Goal: Task Accomplishment & Management: Use online tool/utility

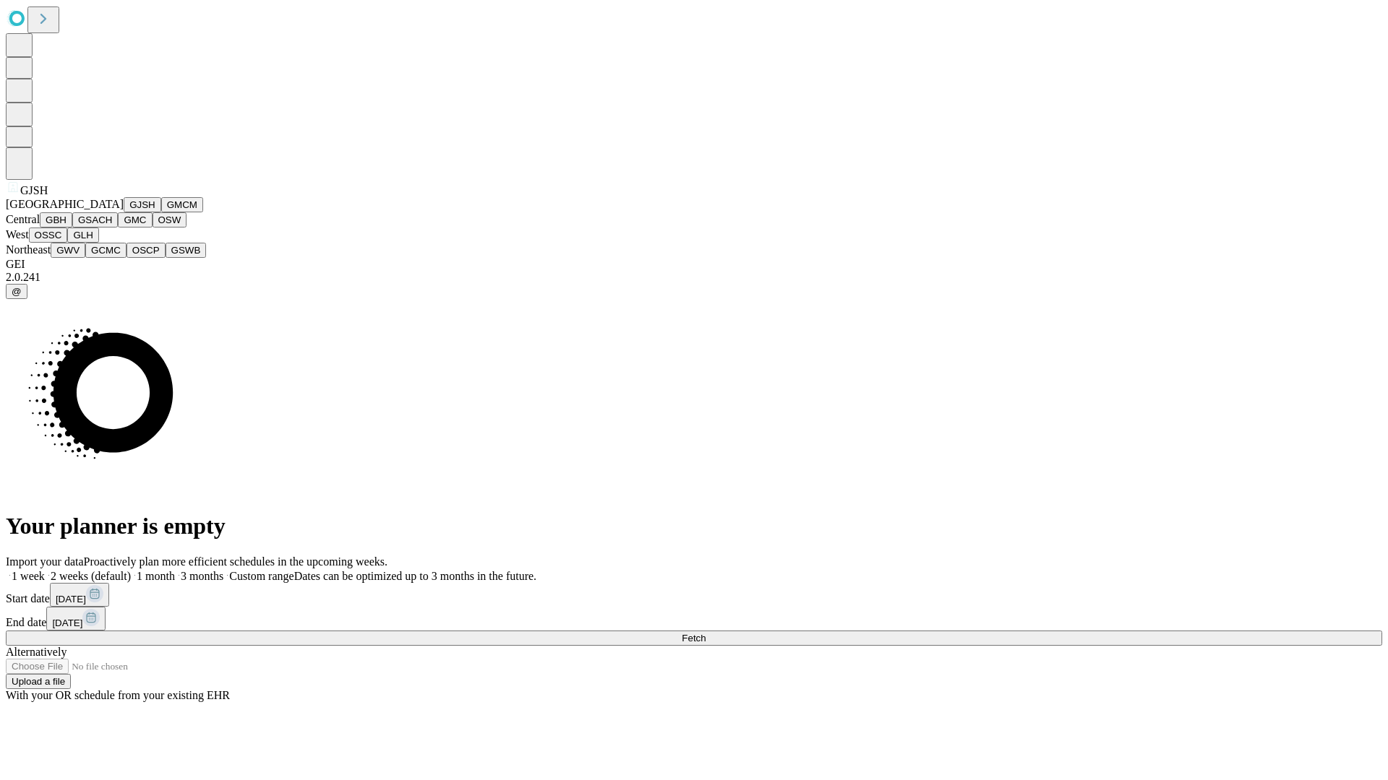
click at [124, 212] on button "GJSH" at bounding box center [143, 204] width 38 height 15
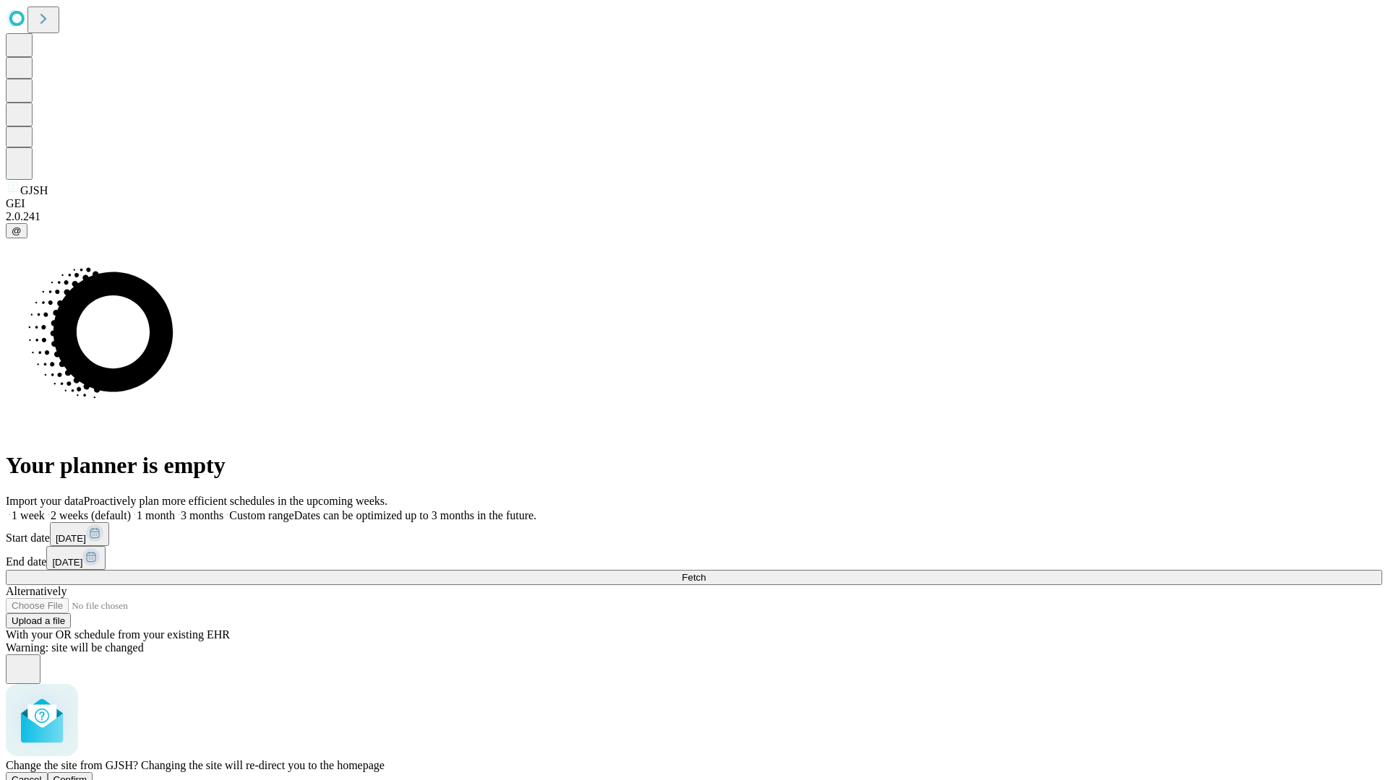
click at [87, 775] on span "Confirm" at bounding box center [70, 780] width 34 height 11
click at [45, 509] on label "1 week" at bounding box center [25, 515] width 39 height 12
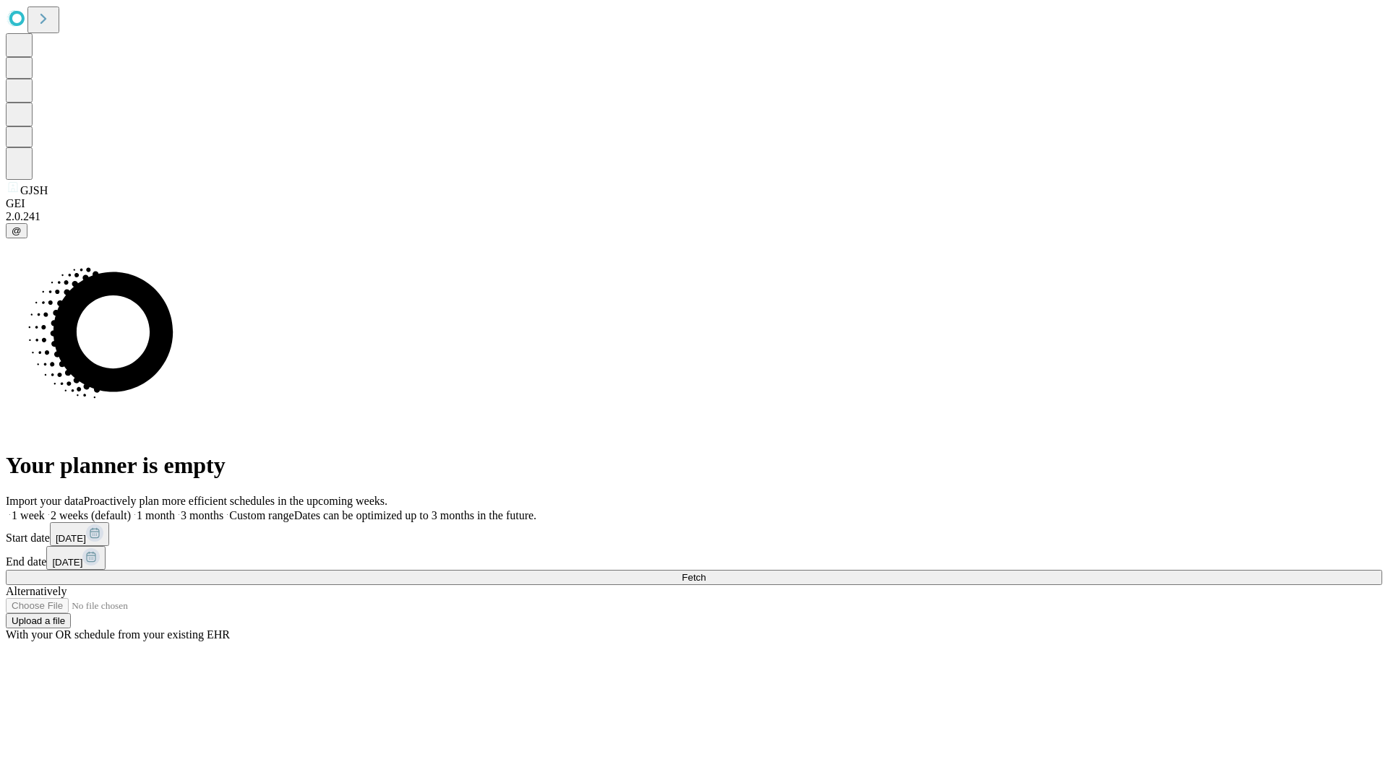
click at [705, 572] on span "Fetch" at bounding box center [693, 577] width 24 height 11
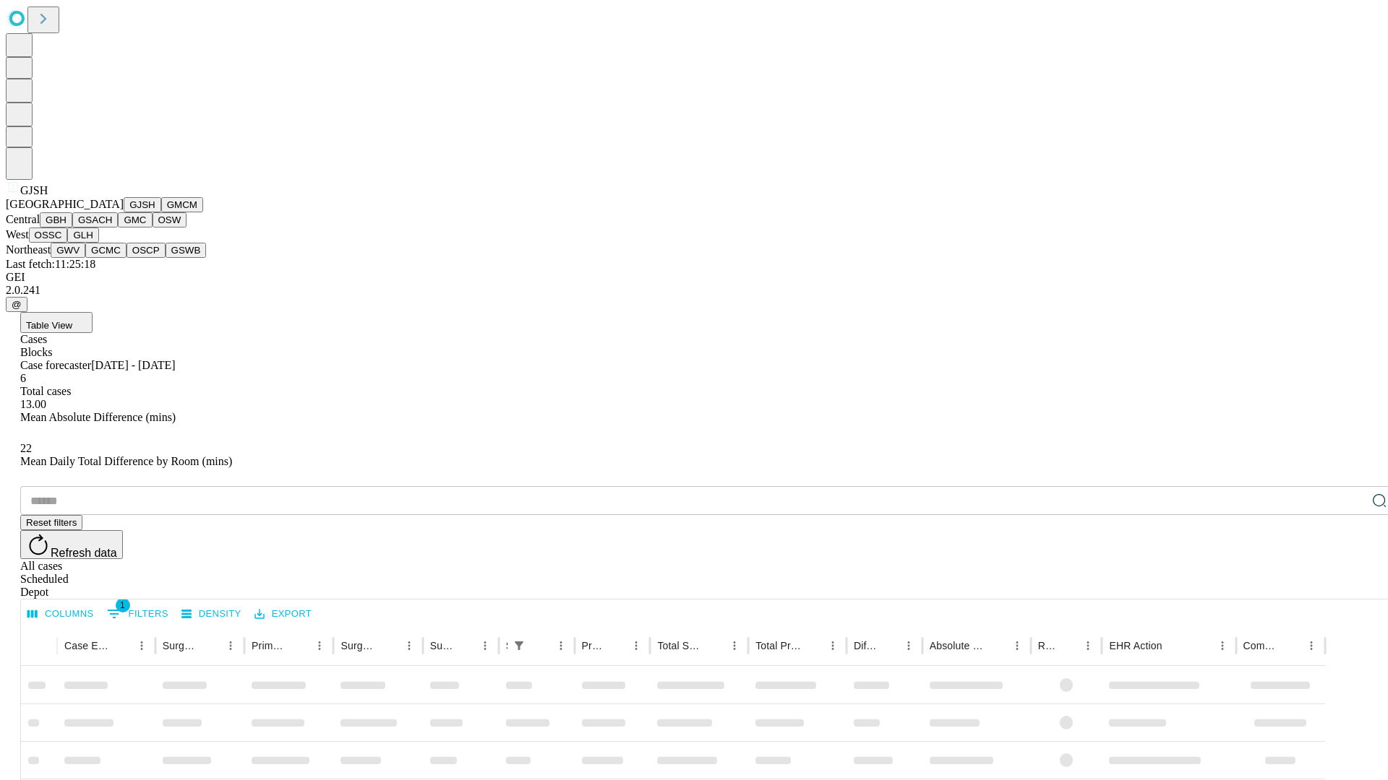
click at [161, 212] on button "GMCM" at bounding box center [182, 204] width 42 height 15
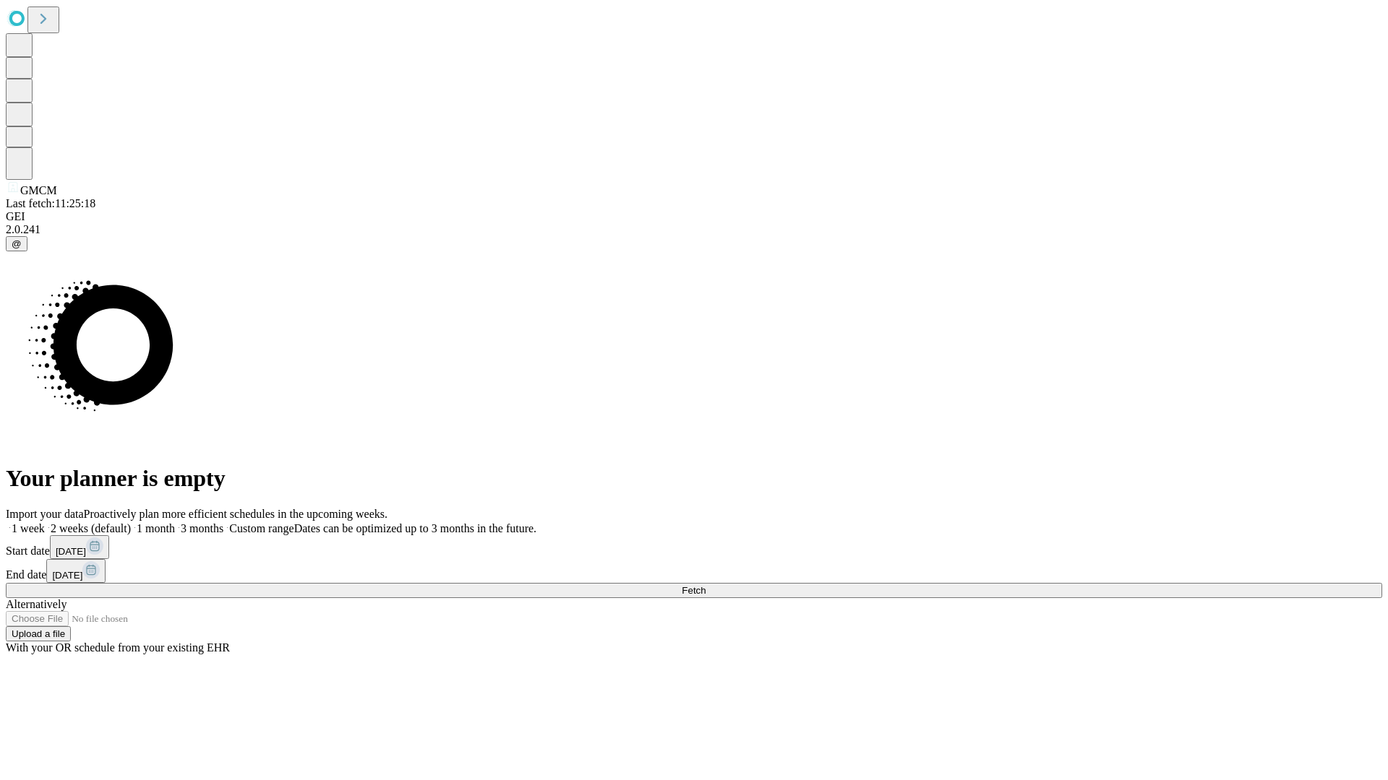
click at [45, 523] on label "1 week" at bounding box center [25, 529] width 39 height 12
click at [705, 585] on span "Fetch" at bounding box center [693, 590] width 24 height 11
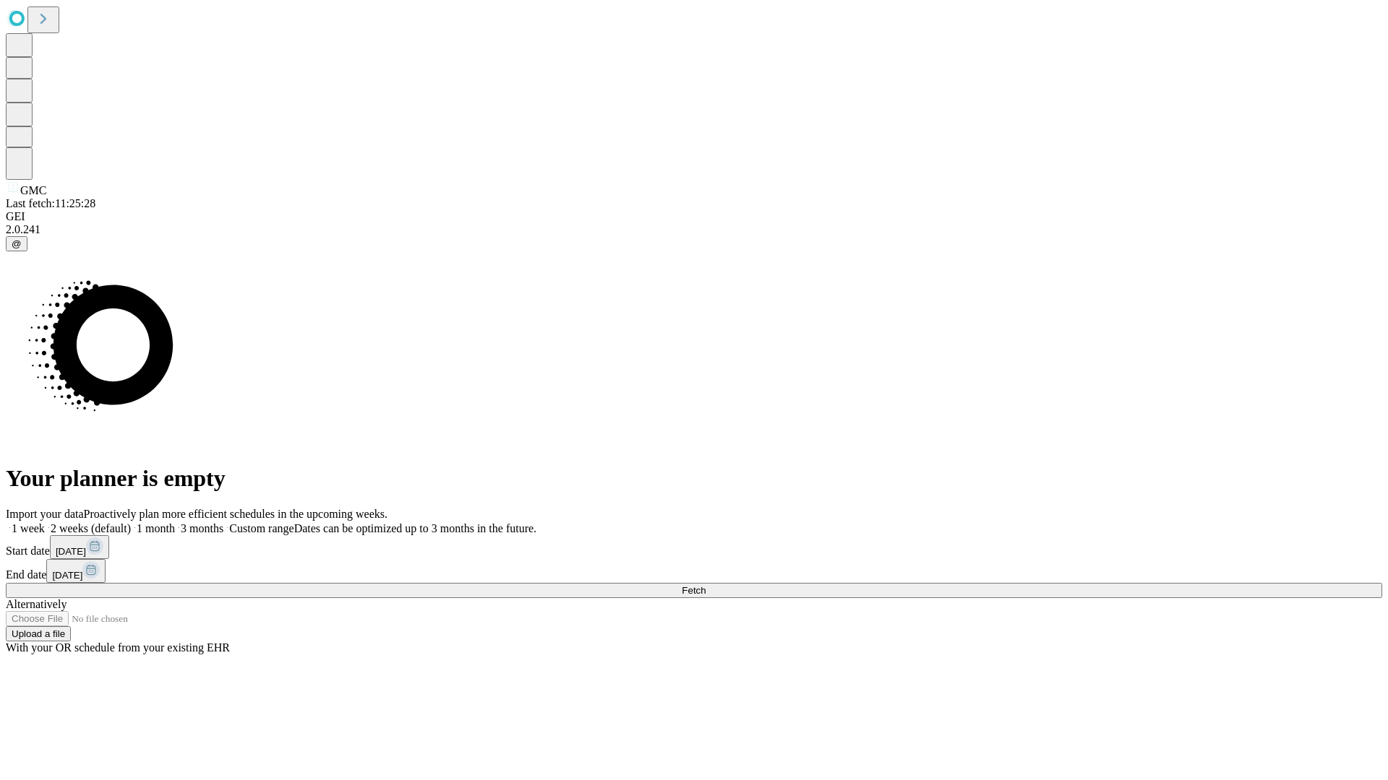
click at [45, 523] on label "1 week" at bounding box center [25, 529] width 39 height 12
click at [705, 585] on span "Fetch" at bounding box center [693, 590] width 24 height 11
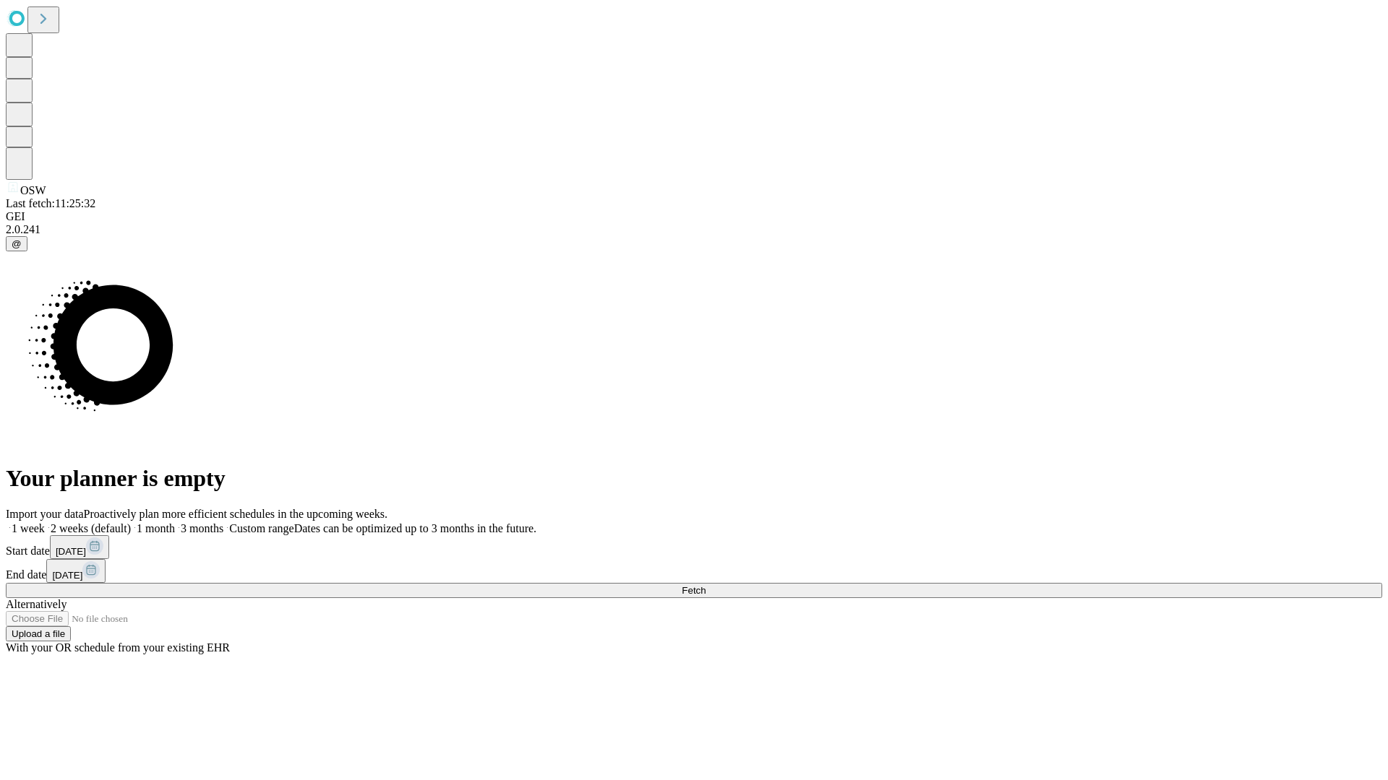
click at [45, 523] on label "1 week" at bounding box center [25, 529] width 39 height 12
click at [705, 585] on span "Fetch" at bounding box center [693, 590] width 24 height 11
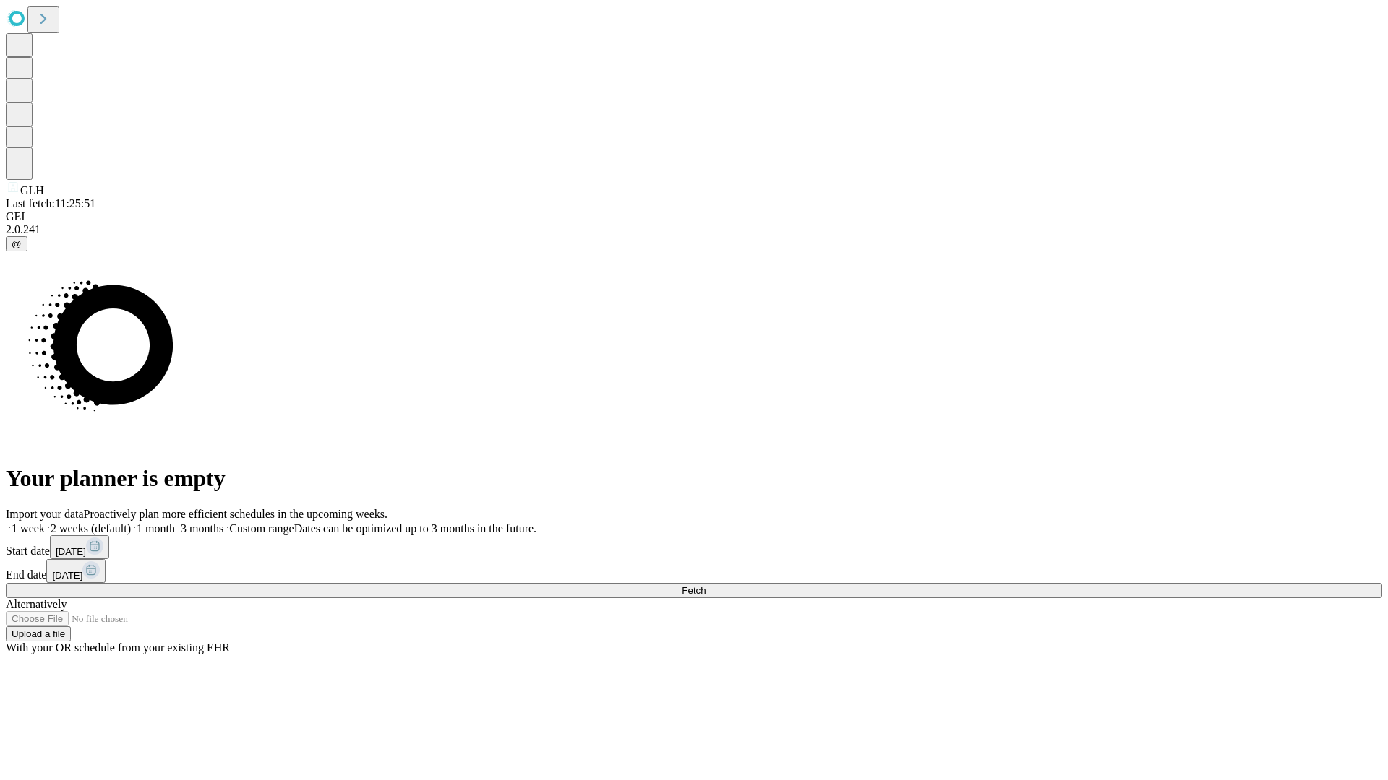
click at [45, 523] on label "1 week" at bounding box center [25, 529] width 39 height 12
click at [705, 585] on span "Fetch" at bounding box center [693, 590] width 24 height 11
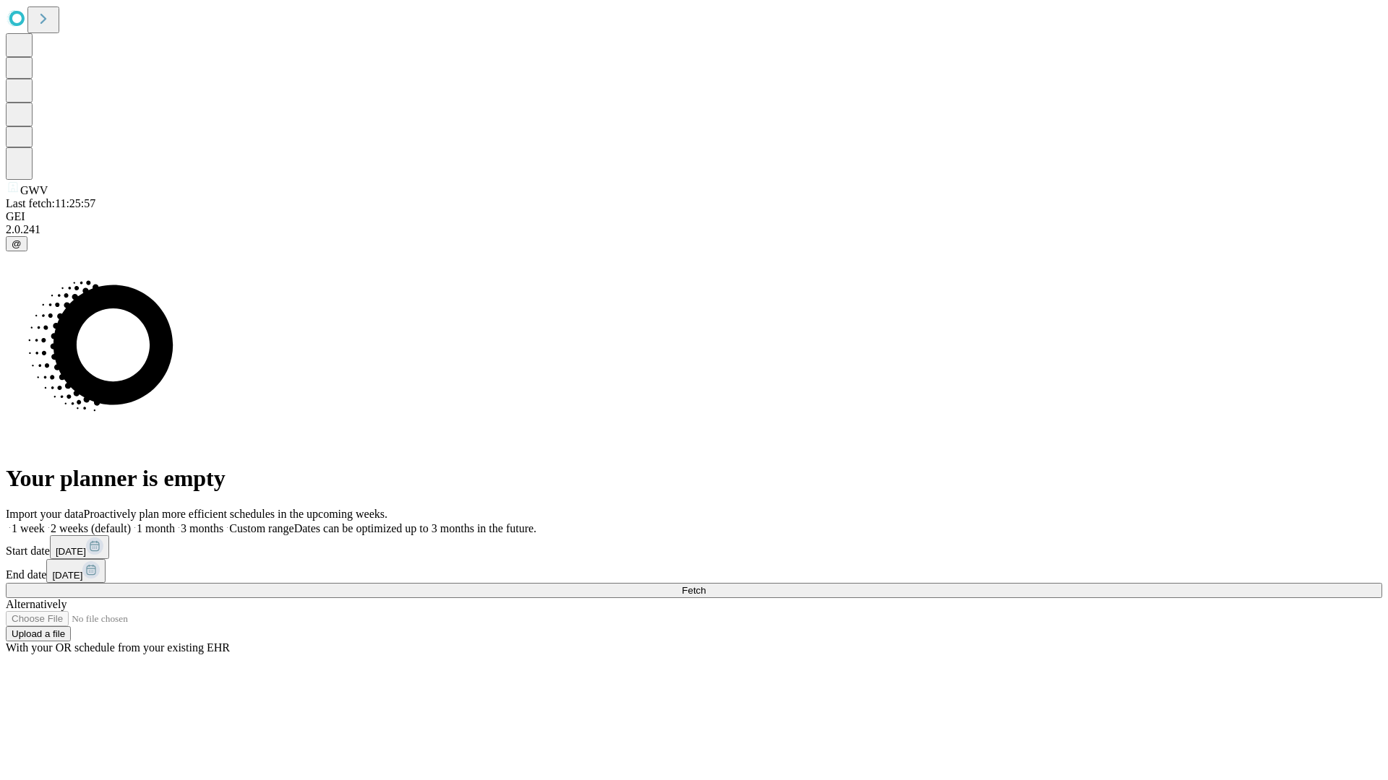
click at [45, 523] on label "1 week" at bounding box center [25, 529] width 39 height 12
click at [705, 585] on span "Fetch" at bounding box center [693, 590] width 24 height 11
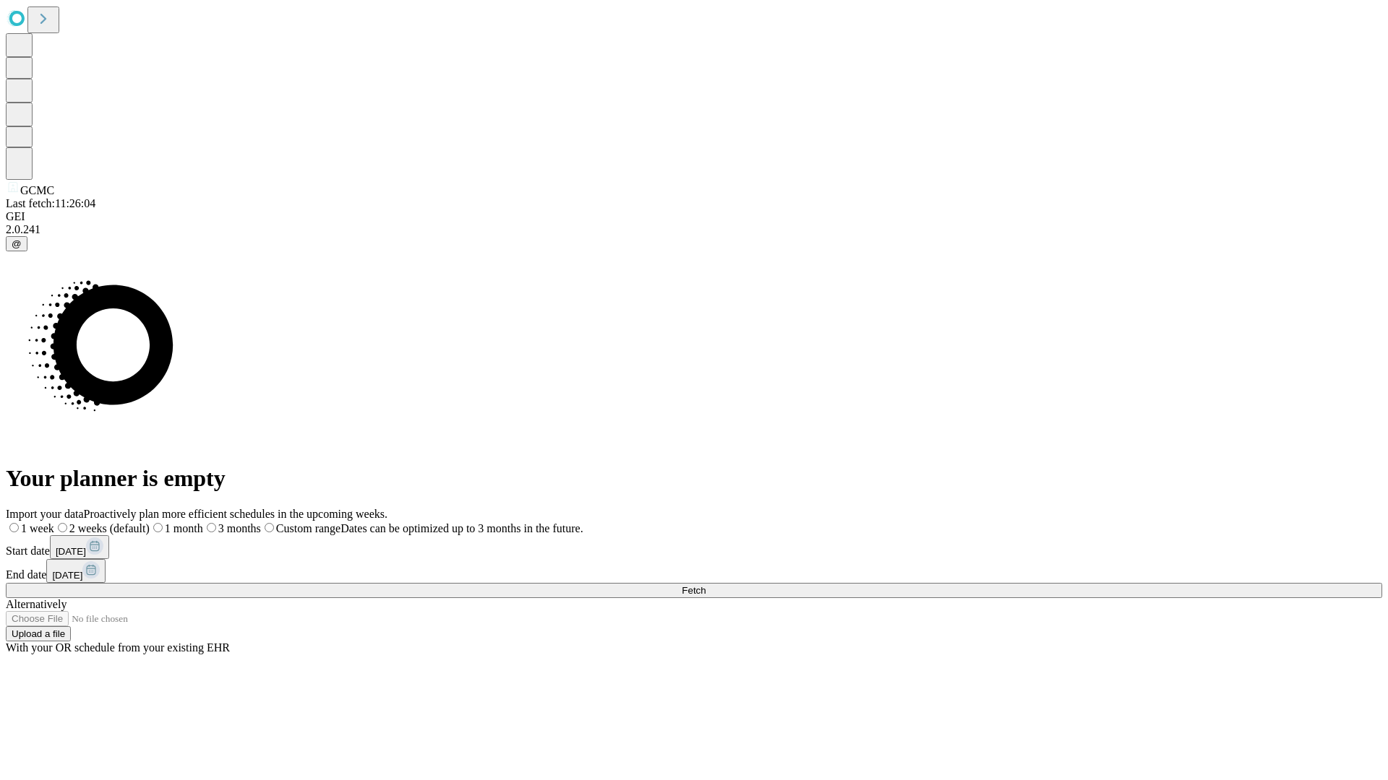
click at [705, 585] on span "Fetch" at bounding box center [693, 590] width 24 height 11
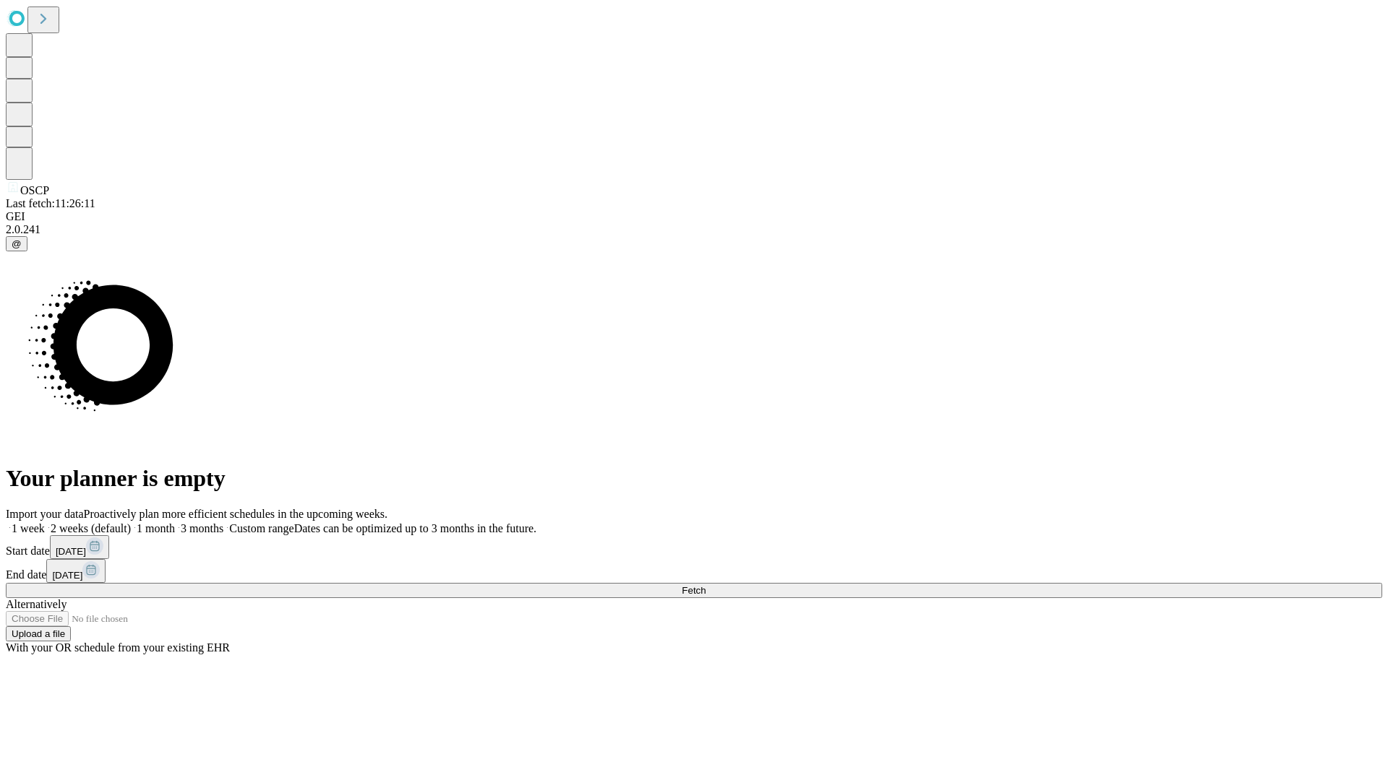
click at [45, 523] on label "1 week" at bounding box center [25, 529] width 39 height 12
click at [705, 585] on span "Fetch" at bounding box center [693, 590] width 24 height 11
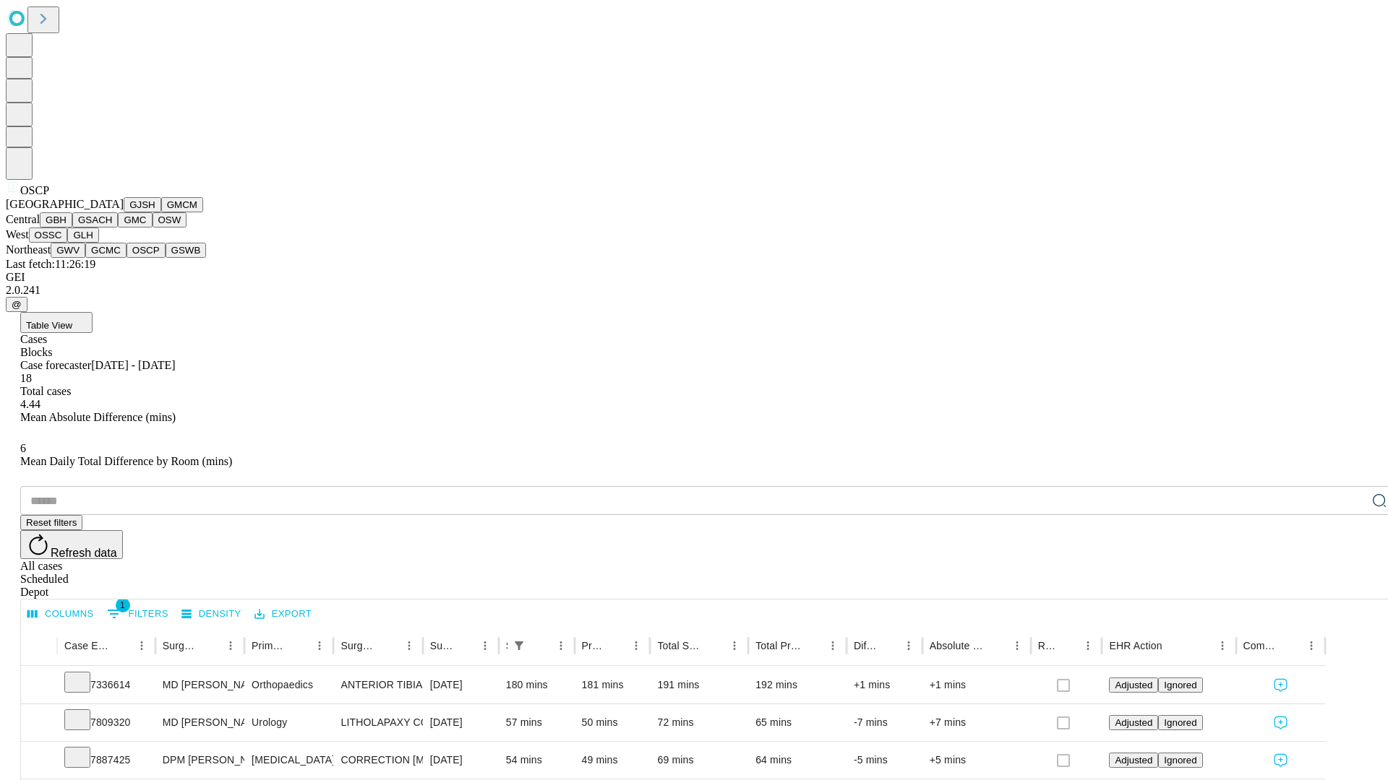
click at [165, 258] on button "GSWB" at bounding box center [185, 250] width 41 height 15
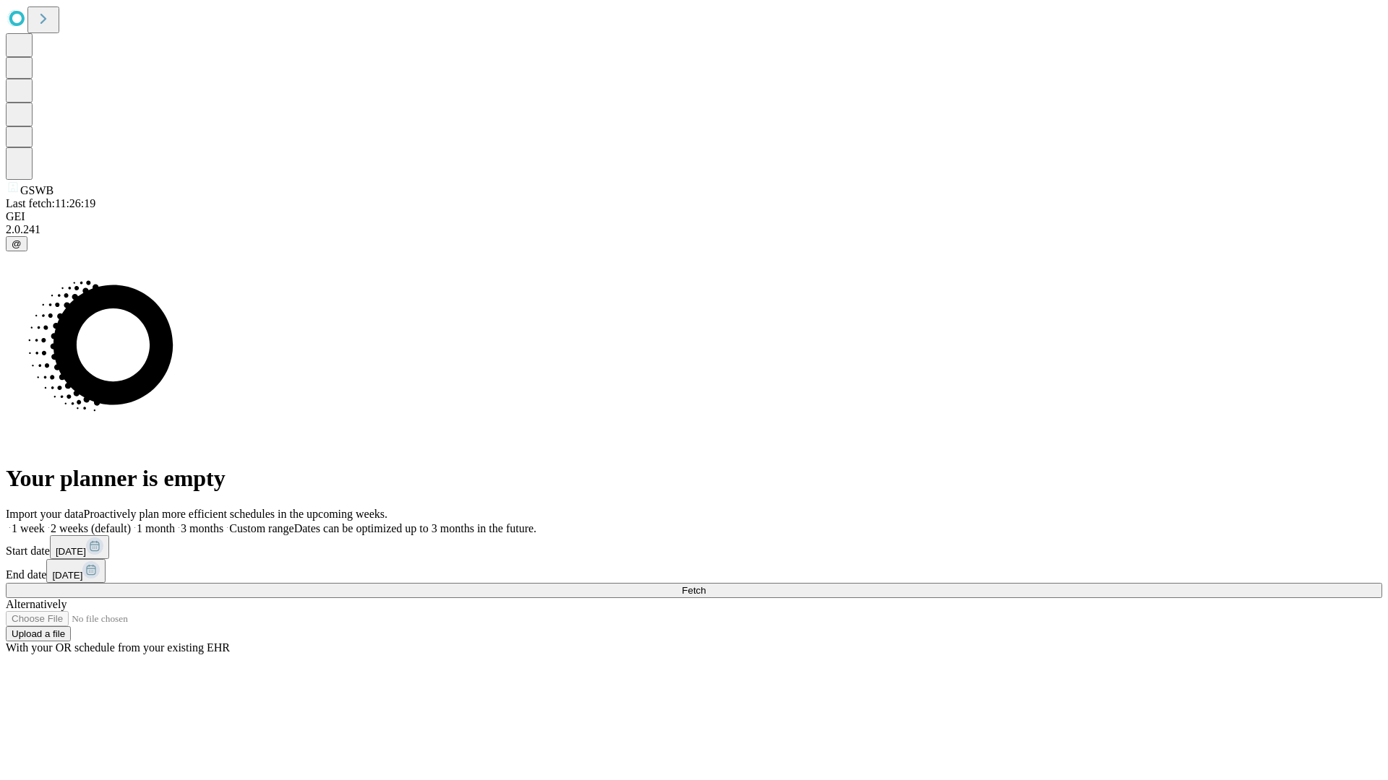
click at [705, 585] on span "Fetch" at bounding box center [693, 590] width 24 height 11
